Goal: Complete application form: Complete application form

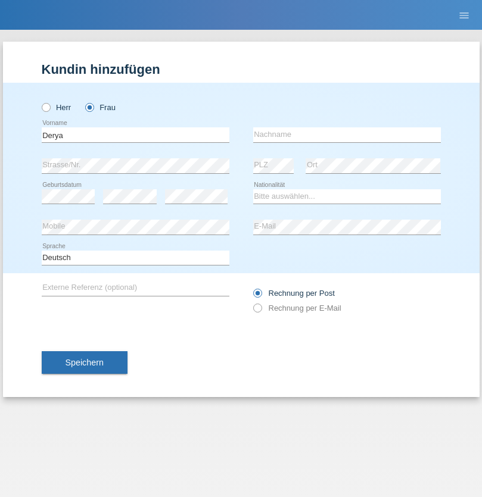
type input "Derya"
click at [347, 135] on input "text" at bounding box center [347, 134] width 188 height 15
type input "Yildiz"
select select "TR"
select select "C"
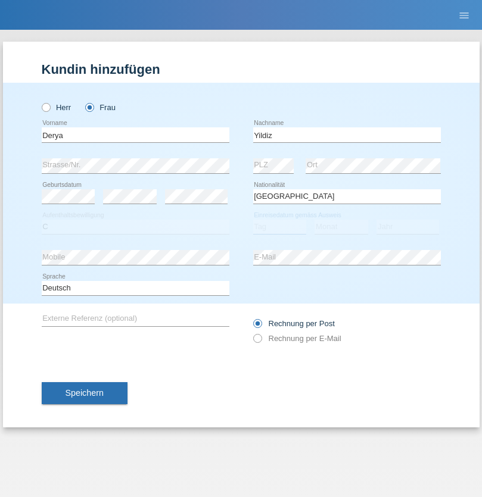
select select "02"
select select "10"
select select "2000"
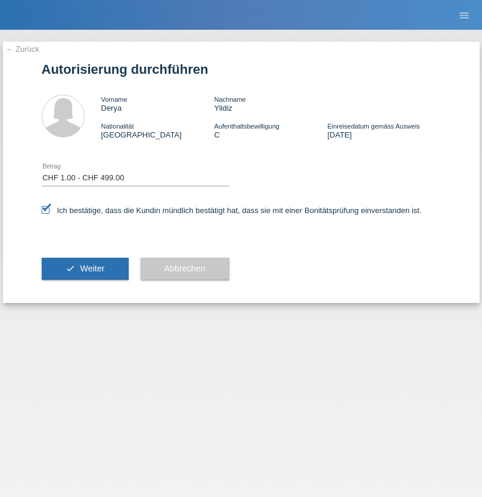
select select "1"
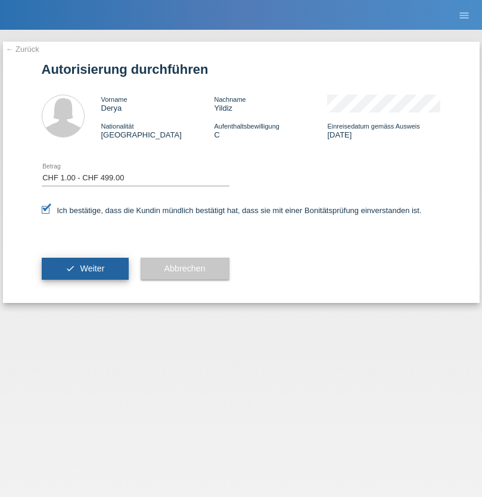
click at [85, 269] on span "Weiter" at bounding box center [92, 269] width 24 height 10
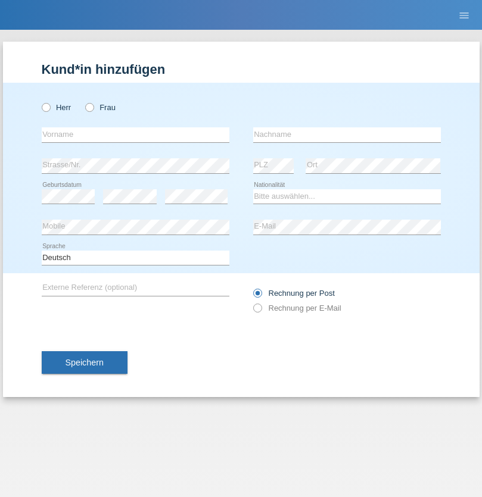
radio input "true"
click at [135, 135] on input "text" at bounding box center [136, 134] width 188 height 15
type input "[PERSON_NAME]"
click at [347, 135] on input "text" at bounding box center [347, 134] width 188 height 15
type input "[PERSON_NAME]"
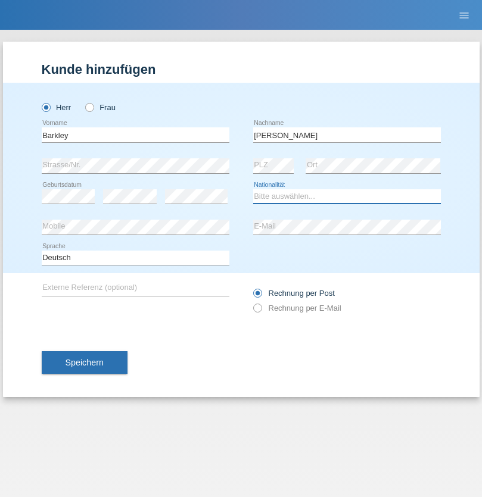
select select "BG"
select select "C"
select select "17"
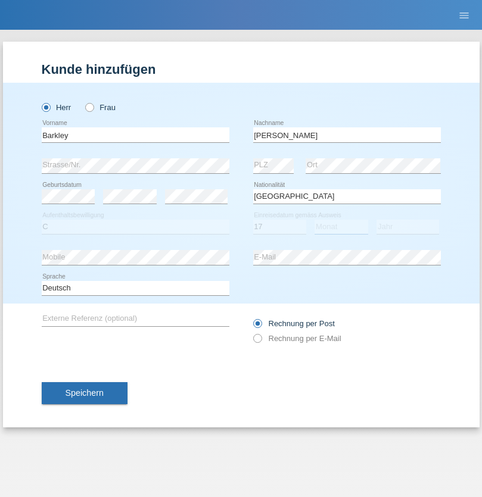
select select "05"
select select "2021"
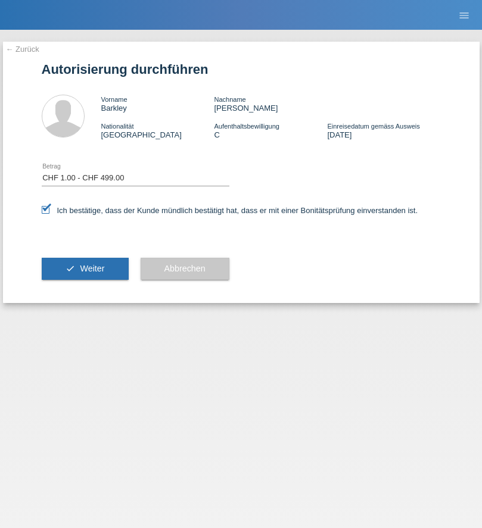
select select "1"
click at [85, 269] on span "Weiter" at bounding box center [92, 269] width 24 height 10
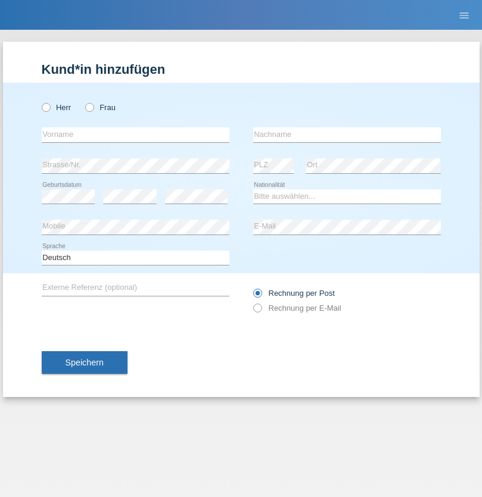
radio input "true"
click at [135, 135] on input "text" at bounding box center [136, 134] width 188 height 15
type input "[PERSON_NAME]"
click at [347, 135] on input "text" at bounding box center [347, 134] width 188 height 15
type input "escanilla"
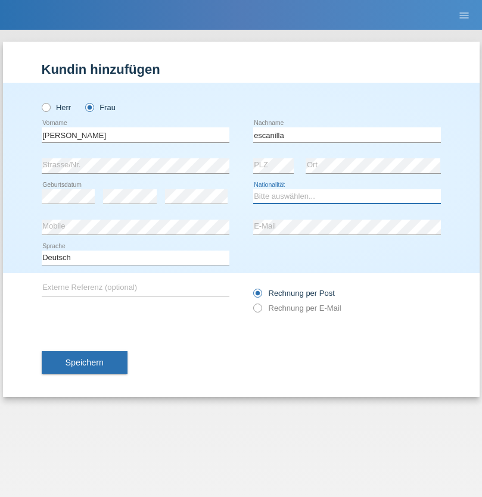
select select "PH"
select select "C"
select select "15"
select select "06"
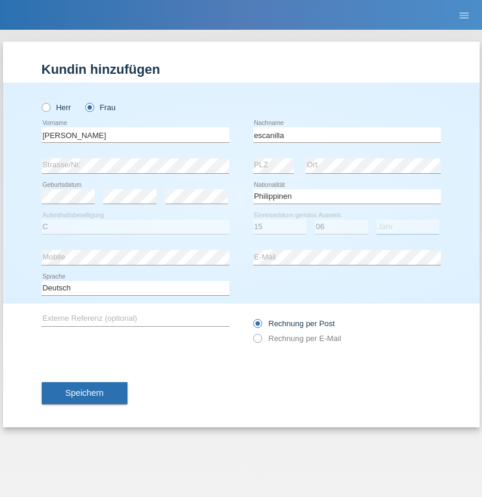
select select "1999"
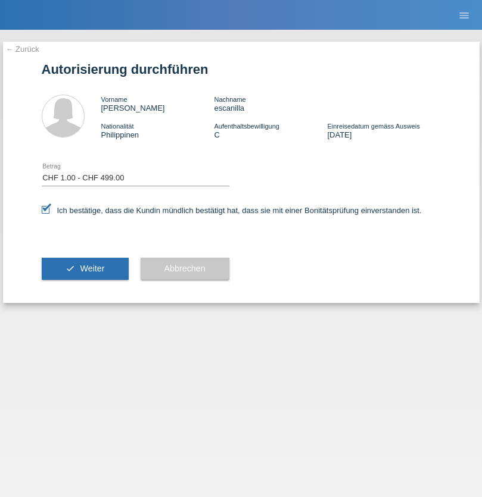
select select "1"
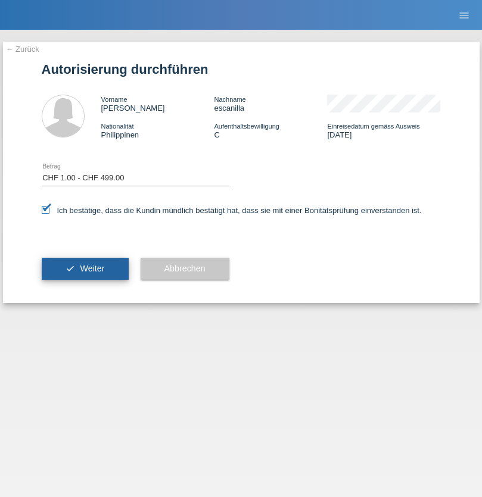
click at [85, 269] on span "Weiter" at bounding box center [92, 269] width 24 height 10
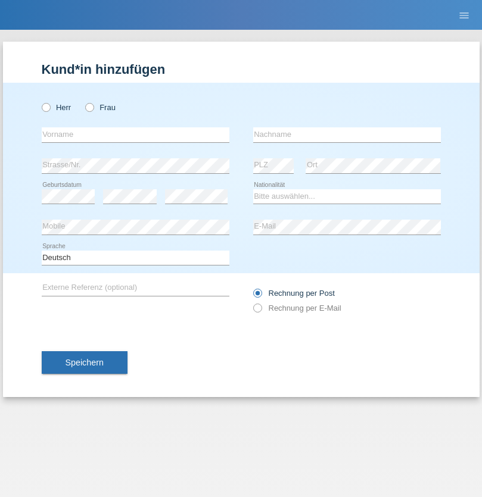
radio input "true"
click at [135, 135] on input "text" at bounding box center [136, 134] width 188 height 15
type input "Zarl"
click at [347, 135] on input "text" at bounding box center [347, 134] width 188 height 15
type input "[PERSON_NAME]"
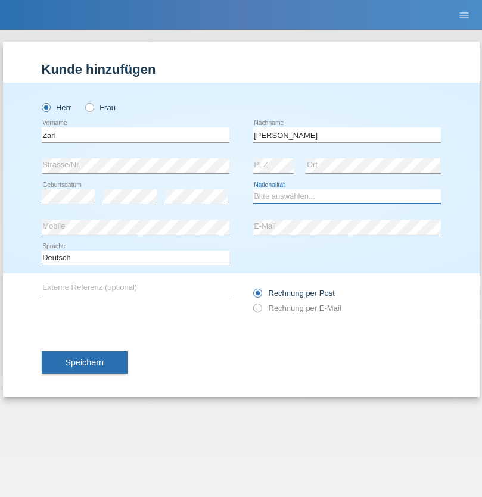
select select "MU"
select select "C"
select select "23"
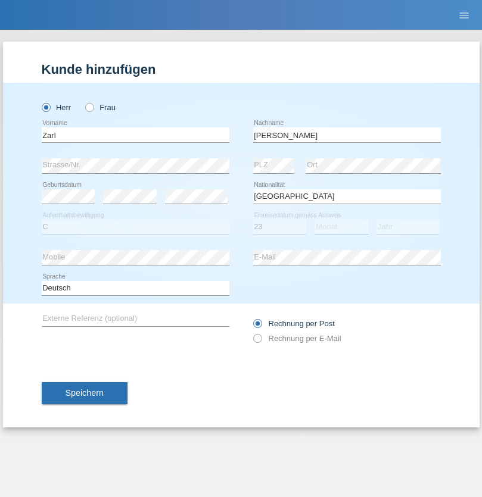
select select "06"
select select "2012"
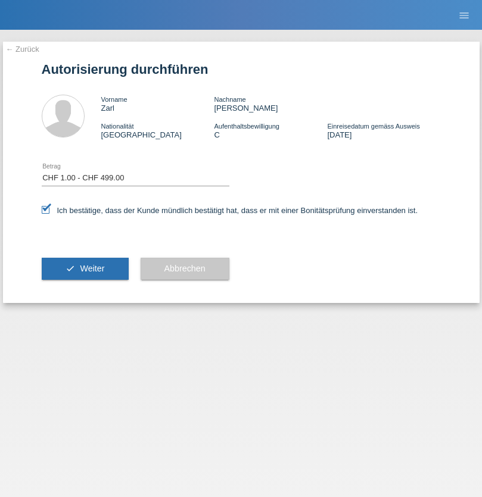
select select "1"
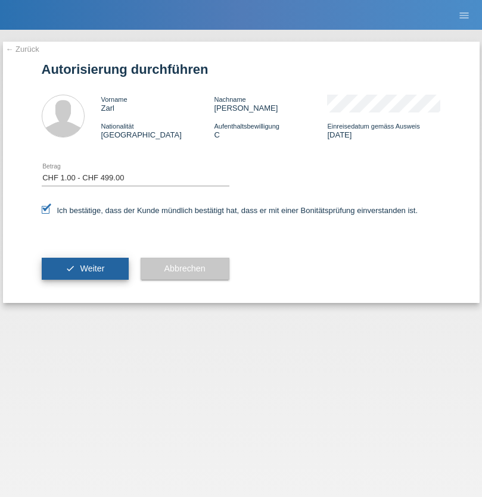
click at [85, 269] on span "Weiter" at bounding box center [92, 269] width 24 height 10
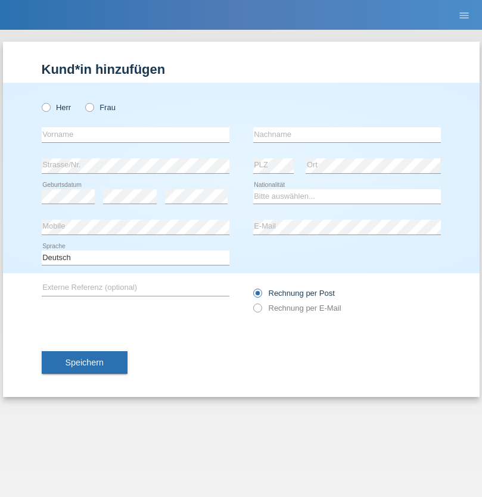
radio input "true"
click at [135, 135] on input "text" at bounding box center [136, 134] width 188 height 15
type input "Karim"
click at [347, 135] on input "text" at bounding box center [347, 134] width 188 height 15
type input "Msallati"
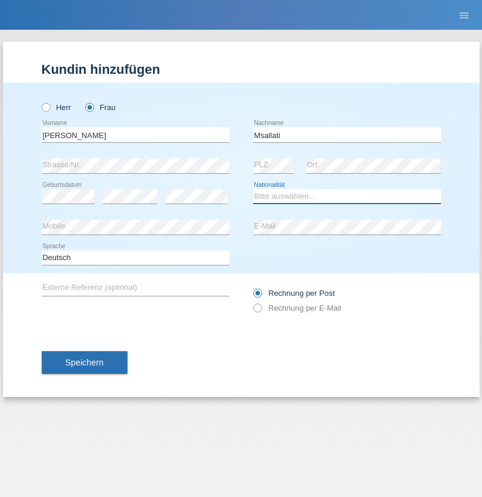
select select "CH"
radio input "true"
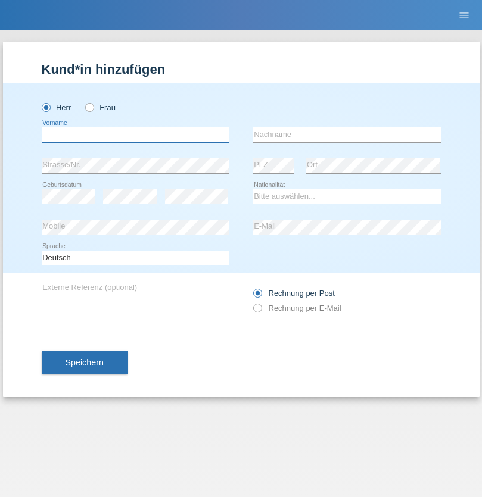
click at [135, 135] on input "text" at bounding box center [136, 134] width 188 height 15
type input "[PERSON_NAME]"
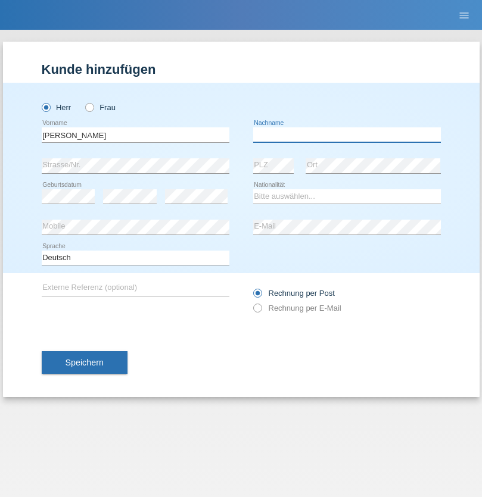
click at [347, 135] on input "text" at bounding box center [347, 134] width 188 height 15
type input "[PERSON_NAME]"
select select "CH"
radio input "true"
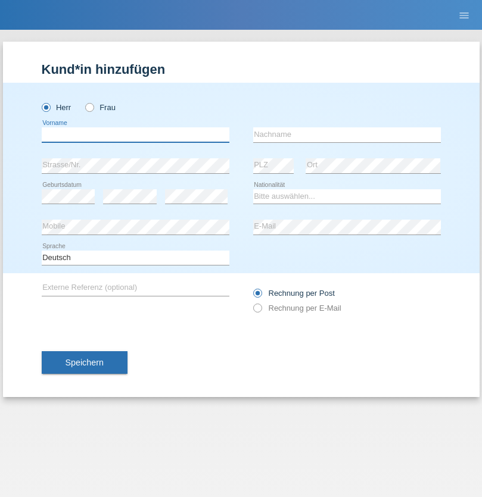
click at [135, 135] on input "text" at bounding box center [136, 134] width 188 height 15
type input "Atila"
click at [347, 135] on input "text" at bounding box center [347, 134] width 188 height 15
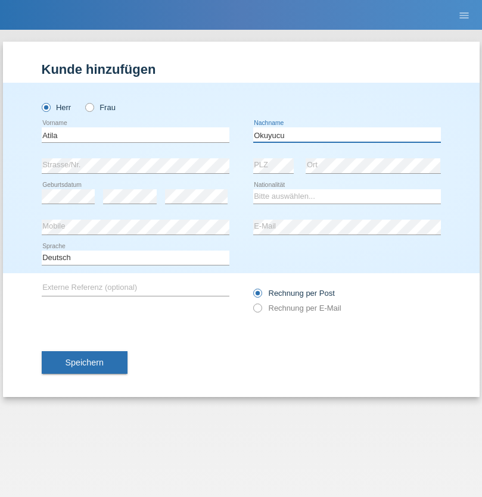
type input "Okuyucu"
select select "TR"
select select "C"
select select "24"
select select "08"
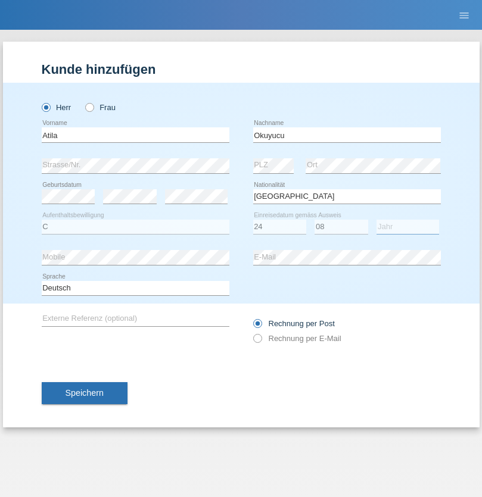
select select "2017"
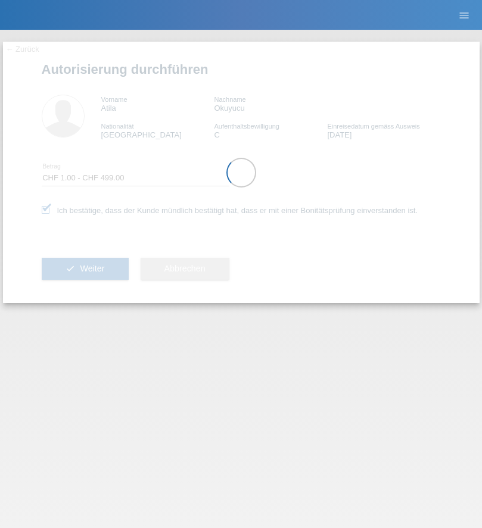
select select "1"
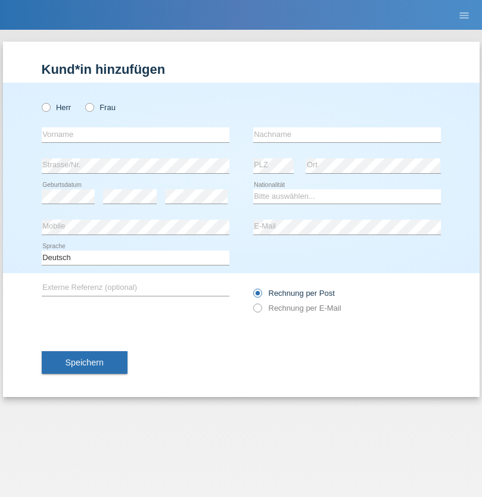
radio input "true"
click at [135, 135] on input "text" at bounding box center [136, 134] width 188 height 15
type input "Deyan"
click at [347, 135] on input "text" at bounding box center [347, 134] width 188 height 15
type input "[PERSON_NAME]"
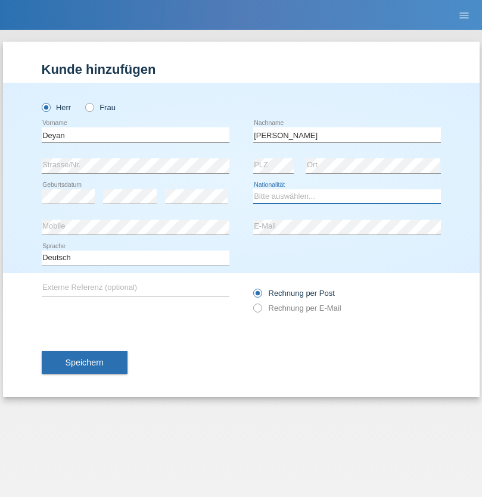
select select "BG"
select select "C"
select select "17"
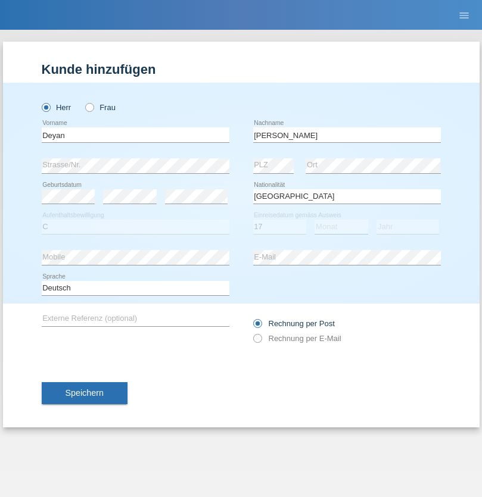
select select "05"
select select "2021"
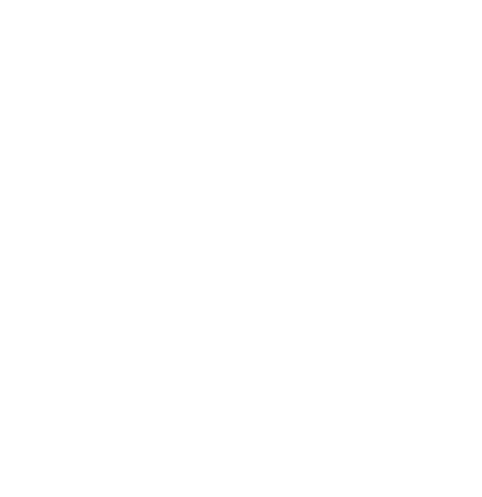
select select "1"
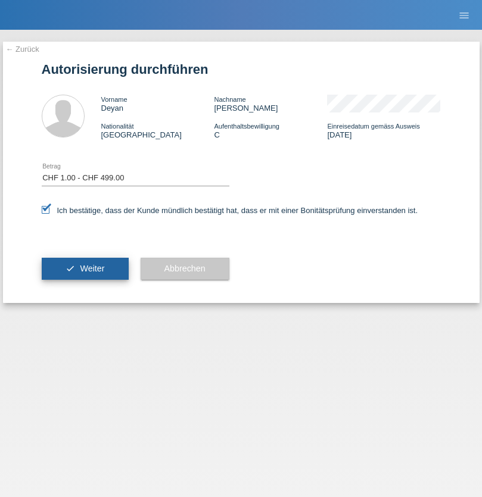
click at [85, 269] on span "Weiter" at bounding box center [92, 269] width 24 height 10
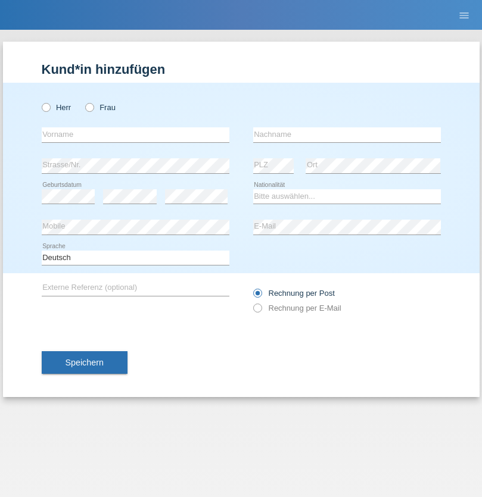
radio input "true"
click at [135, 135] on input "text" at bounding box center [136, 134] width 188 height 15
type input "Marjorie"
click at [347, 135] on input "text" at bounding box center [347, 134] width 188 height 15
type input "Escanilla"
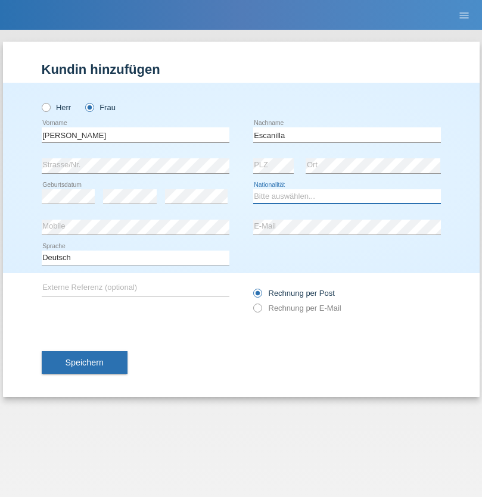
select select "PH"
select select "C"
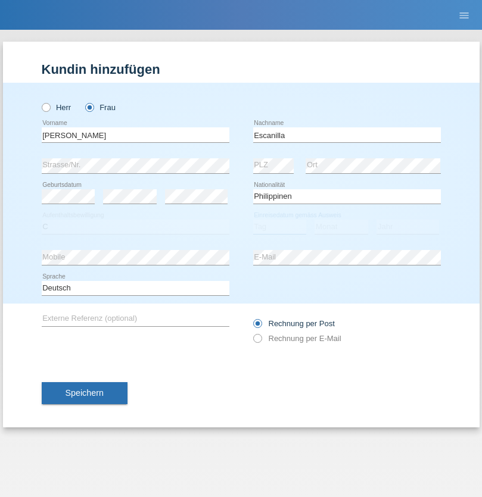
select select "25"
select select "03"
select select "2013"
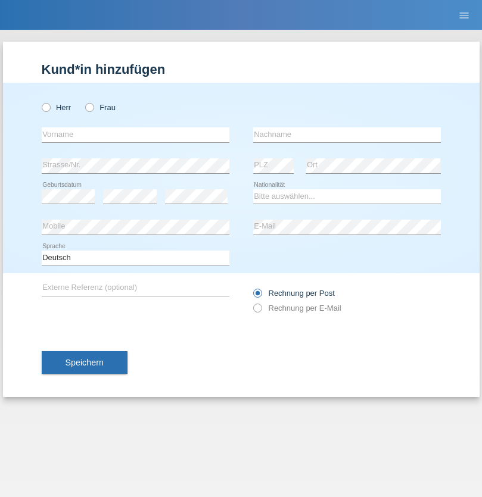
radio input "true"
click at [135, 135] on input "text" at bounding box center [136, 134] width 188 height 15
type input "Alves Fernandes"
click at [347, 135] on input "text" at bounding box center [347, 134] width 188 height 15
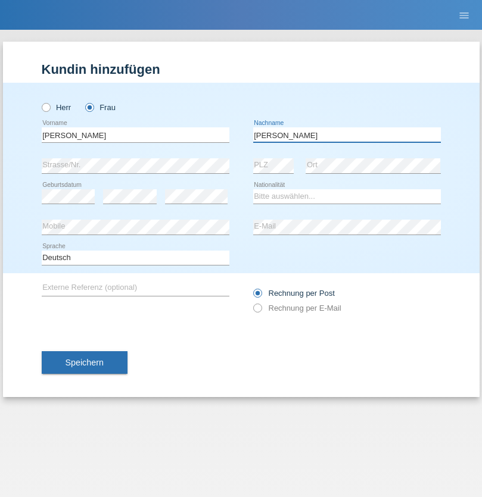
type input "Cilene Francisca Cruz"
select select "PT"
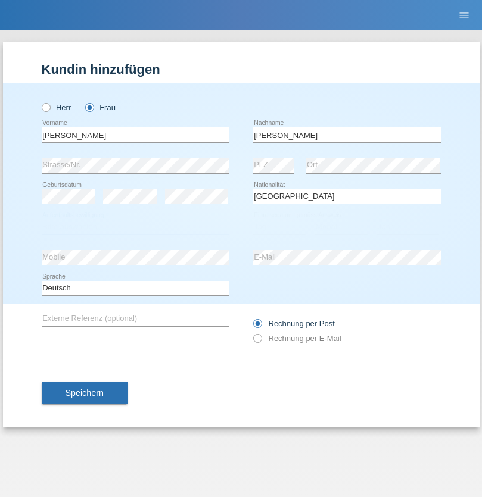
select select "C"
select select "13"
select select "12"
select select "2021"
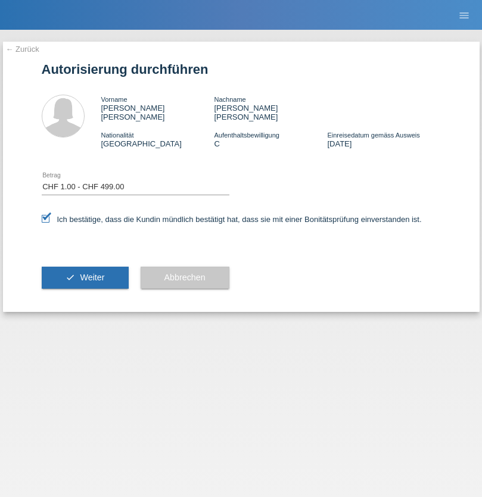
select select "1"
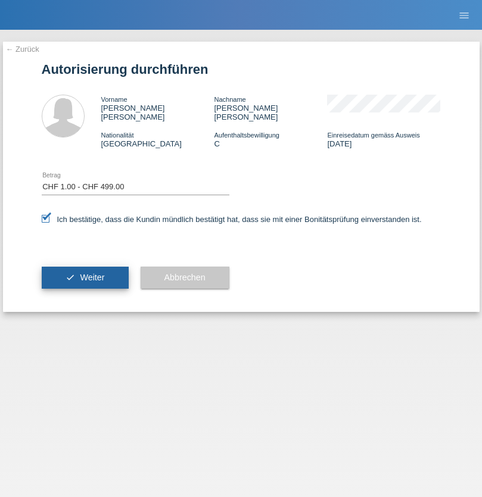
click at [85, 273] on span "Weiter" at bounding box center [92, 278] width 24 height 10
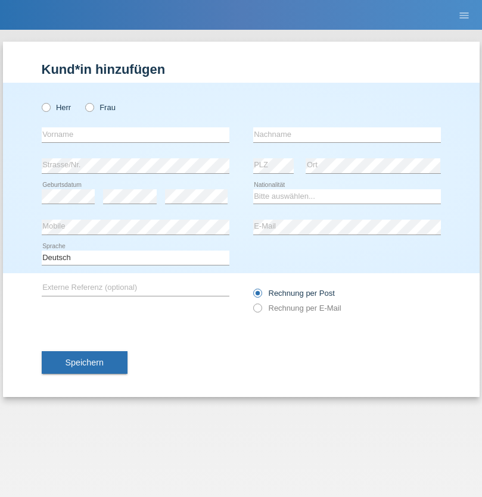
radio input "true"
click at [135, 135] on input "text" at bounding box center [136, 134] width 188 height 15
type input "[PERSON_NAME]"
click at [347, 135] on input "text" at bounding box center [347, 134] width 188 height 15
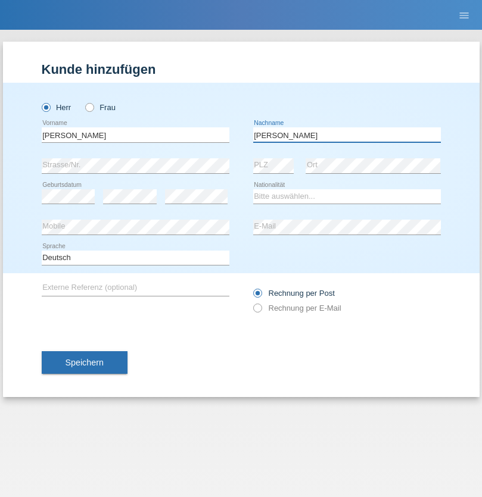
type input "[PERSON_NAME]"
select select "CH"
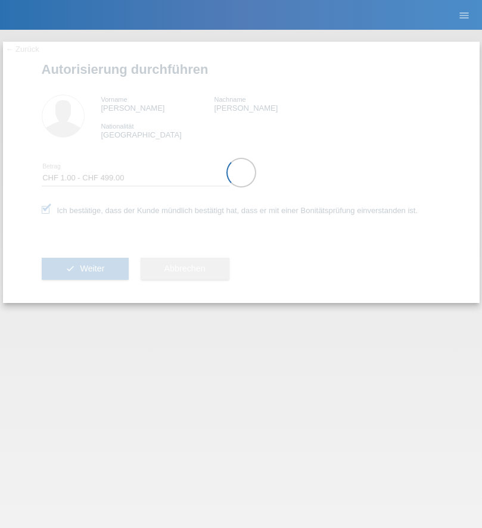
select select "1"
